Goal: Information Seeking & Learning: Learn about a topic

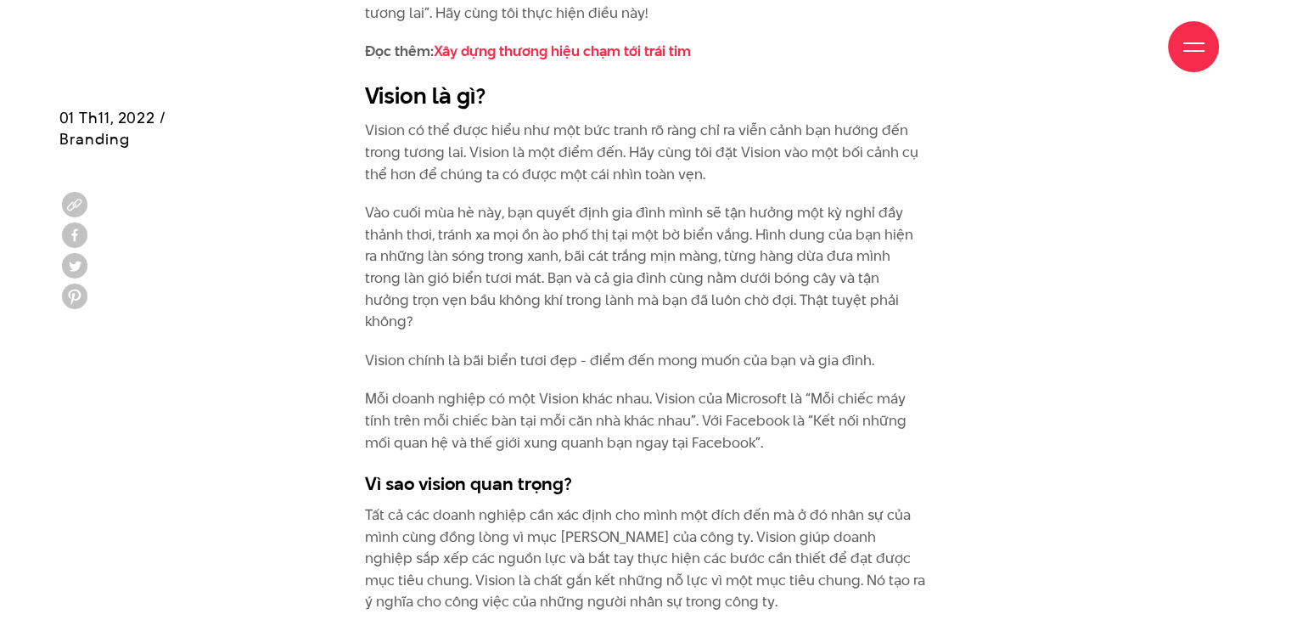
scroll to position [2037, 0]
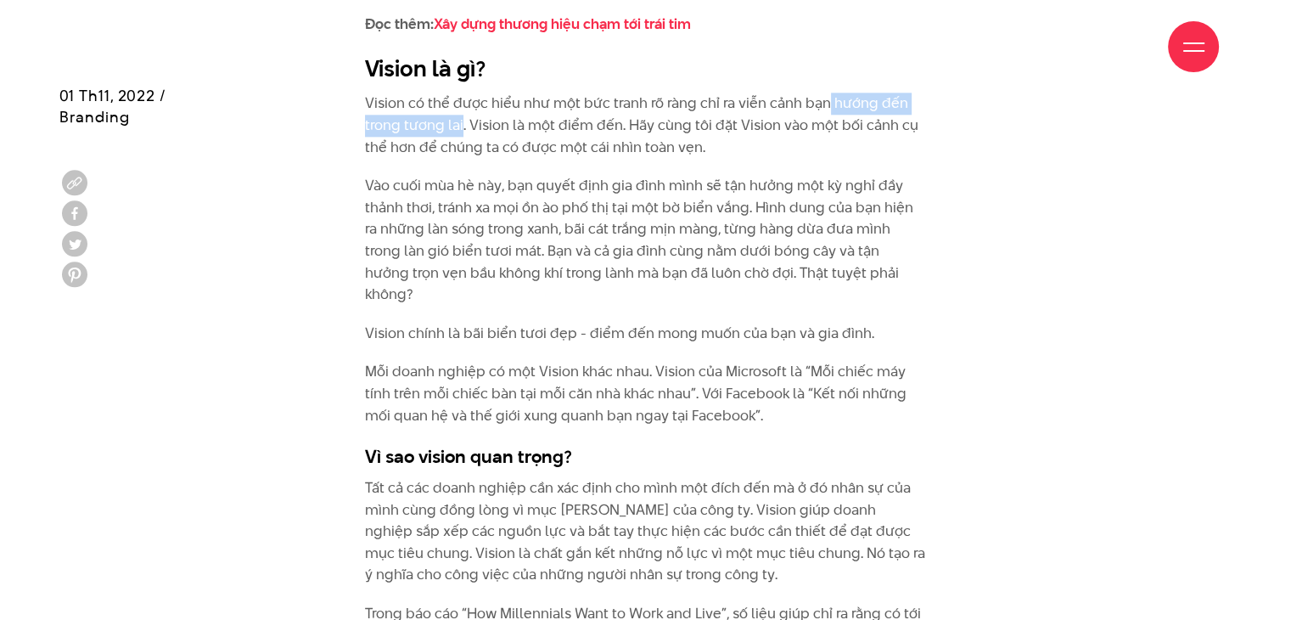
drag, startPoint x: 827, startPoint y: 104, endPoint x: 460, endPoint y: 115, distance: 367.6
click at [460, 115] on p "Vision có thể được hiểu như một bức tranh rõ ràng chỉ ra viễn cảnh bạn hướng đế…" at bounding box center [645, 125] width 561 height 65
click at [800, 106] on p "Vision có thể được hiểu như một bức tranh rõ ràng chỉ ra viễn cảnh bạn hướng đế…" at bounding box center [645, 125] width 561 height 65
drag, startPoint x: 697, startPoint y: 101, endPoint x: 461, endPoint y: 124, distance: 237.0
click at [461, 124] on p "Vision có thể được hiểu như một bức tranh rõ ràng chỉ ra viễn cảnh bạn hướng đế…" at bounding box center [645, 125] width 561 height 65
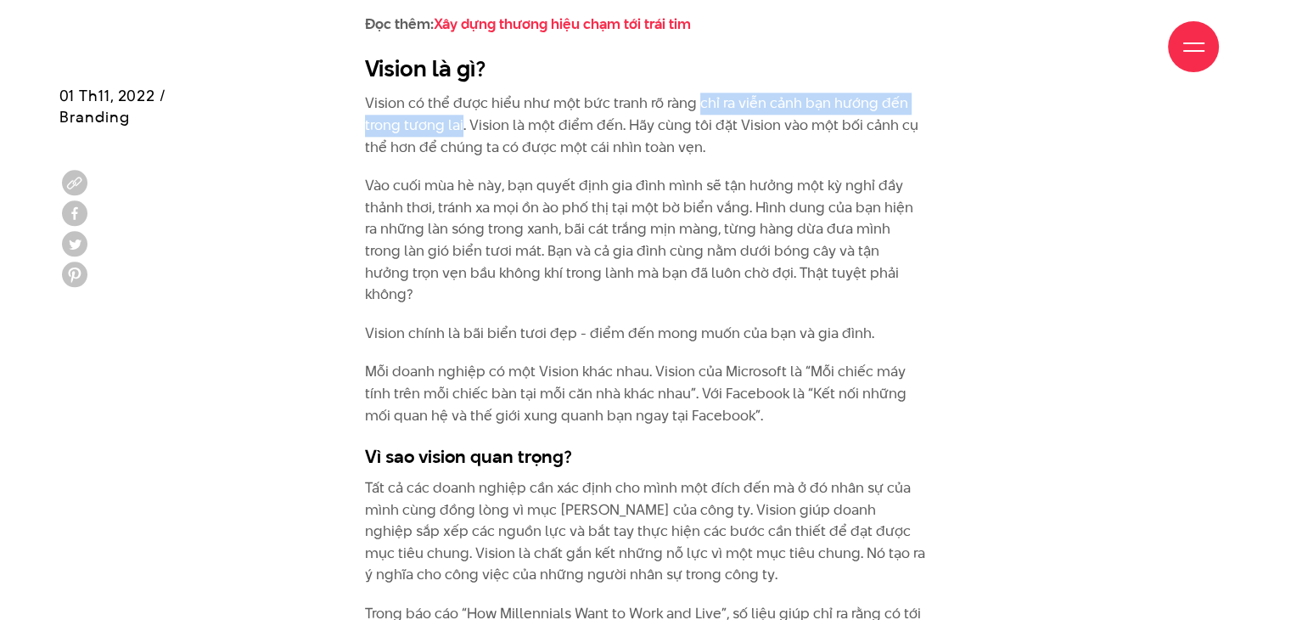
copy p "chỉ ra viễn cảnh bạn hướng đến trong tương lai"
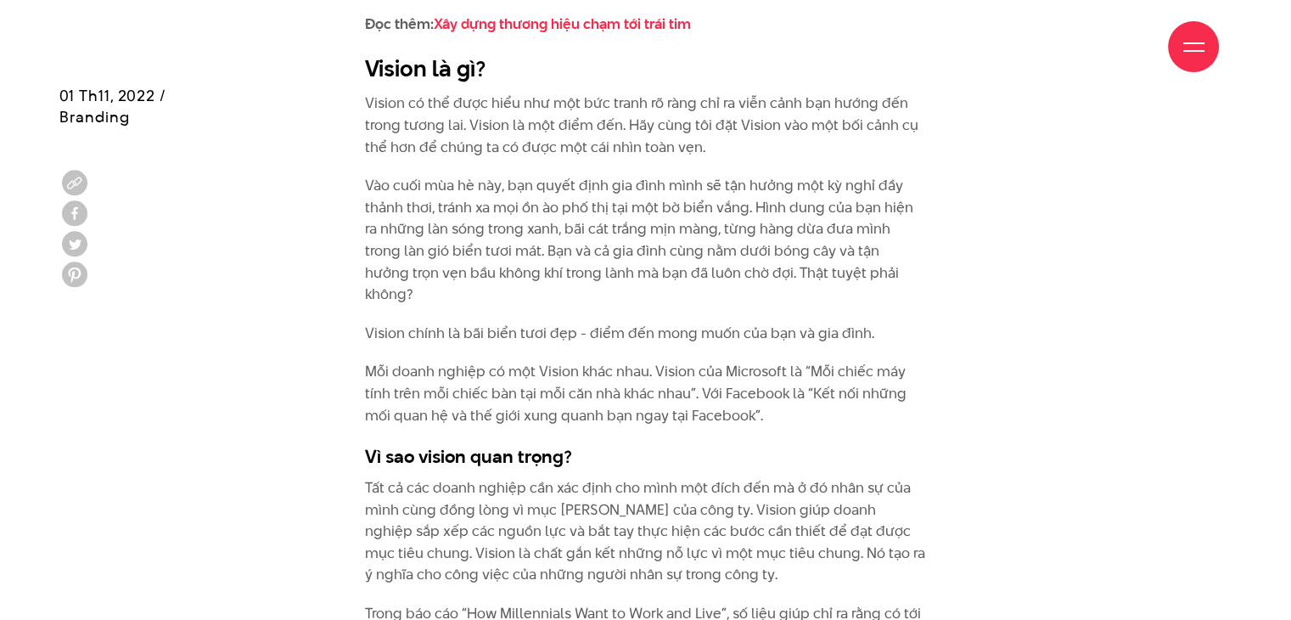
click at [811, 322] on p "Vision chính là bãi biển tươi đẹp - điểm đến mong muốn của bạn và gia đình." at bounding box center [645, 333] width 561 height 22
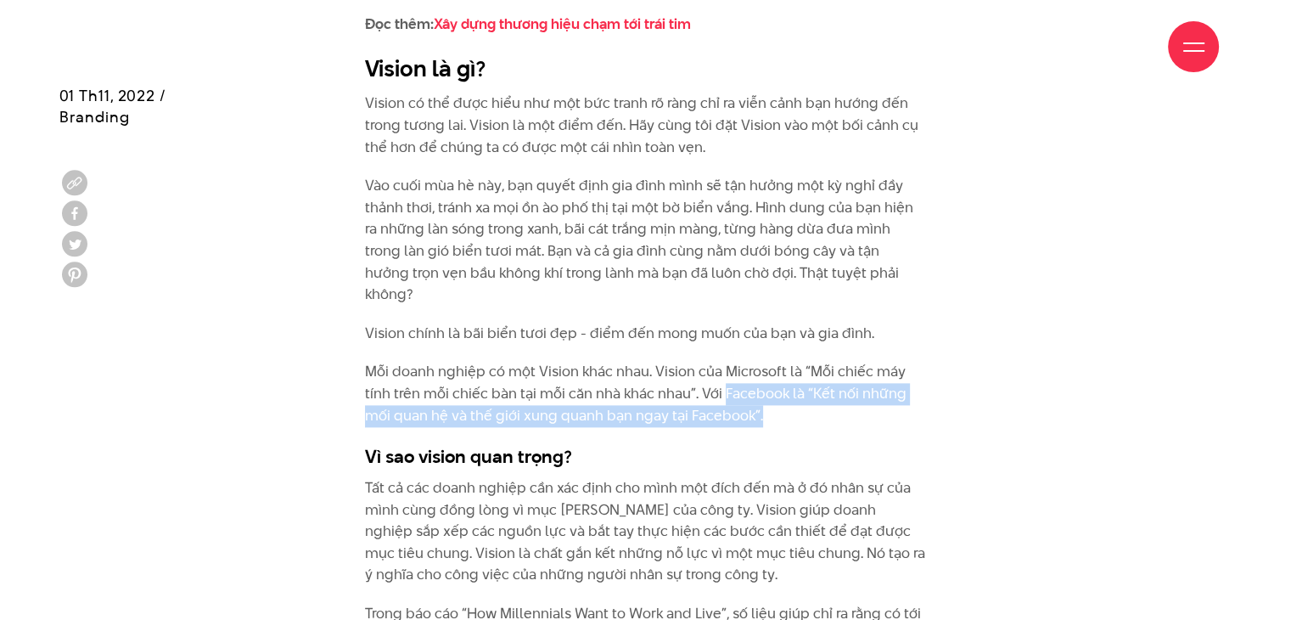
drag, startPoint x: 724, startPoint y: 377, endPoint x: 760, endPoint y: 390, distance: 38.9
click at [760, 390] on p "Mỗi doanh nghiệp có một Vision khác nhau. Vision của Microsoft là “Mỗi chiếc má…" at bounding box center [645, 393] width 561 height 65
copy p "Facebook là “Kết nối những mối quan hệ và thế giới xung quanh bạn ngay tại Face…"
